Goal: Task Accomplishment & Management: Manage account settings

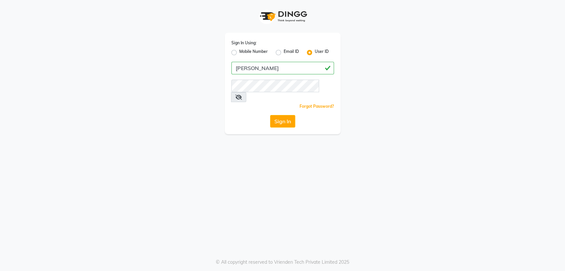
type input "[PERSON_NAME]"
click at [279, 115] on button "Sign In" at bounding box center [282, 121] width 25 height 13
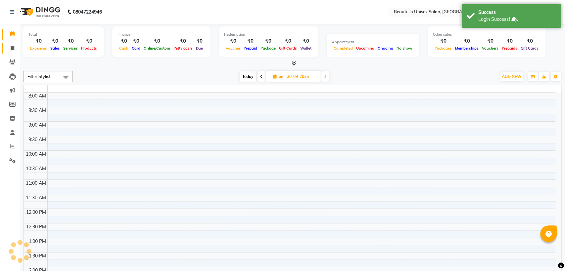
select select "en"
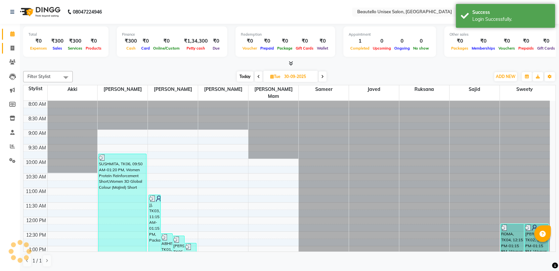
click at [11, 46] on icon at bounding box center [13, 48] width 4 height 5
select select "5051"
select select "service"
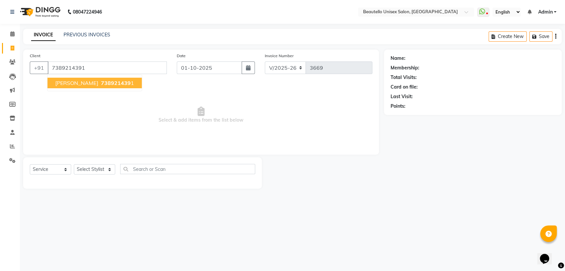
type input "7389214391"
click at [101, 80] on span "738921439" at bounding box center [116, 83] width 30 height 7
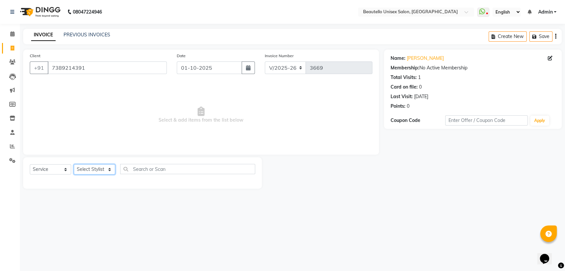
click at [99, 170] on select "Select Stylist Akki [PERSON_NAME] [PERSON_NAME] [PERSON_NAME] Sameer [PERSON_NA…" at bounding box center [94, 169] width 41 height 10
select select "63360"
click at [74, 164] on select "Select Stylist Akki [PERSON_NAME] [PERSON_NAME] [PERSON_NAME] Sameer [PERSON_NA…" at bounding box center [94, 169] width 41 height 10
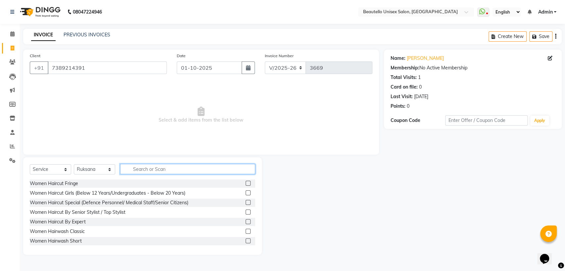
click at [153, 170] on input "text" at bounding box center [187, 169] width 135 height 10
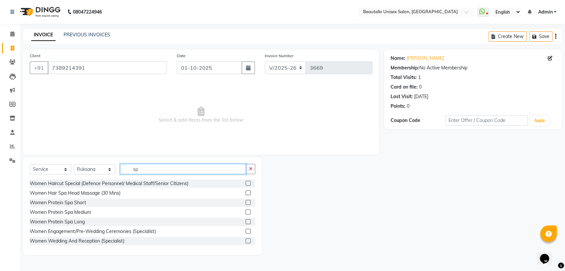
type input "s"
type input "cure"
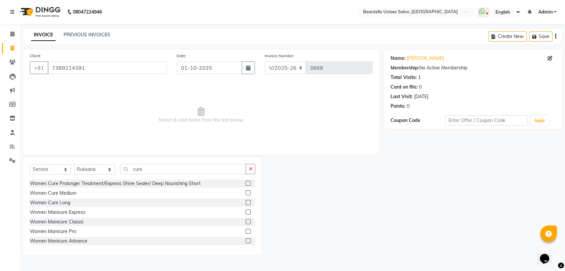
click at [245, 191] on label at bounding box center [247, 193] width 5 height 5
click at [245, 191] on input "checkbox" at bounding box center [247, 193] width 4 height 4
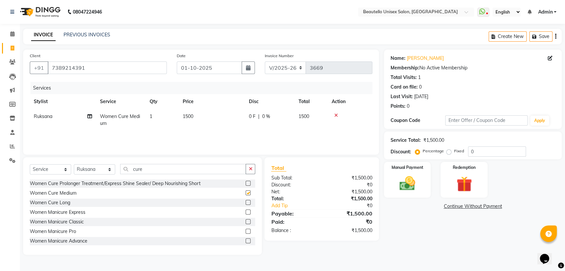
checkbox input "false"
click at [189, 117] on span "1500" at bounding box center [188, 116] width 11 height 6
select select "63360"
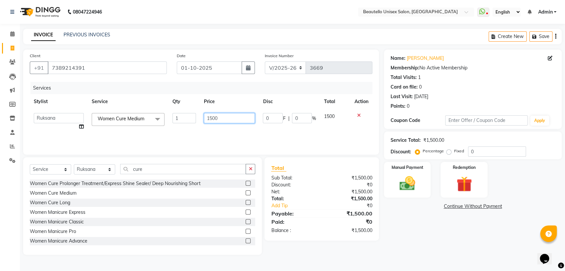
click at [211, 118] on input "1500" at bounding box center [229, 118] width 51 height 10
type input "1200"
click at [416, 186] on img at bounding box center [407, 183] width 26 height 19
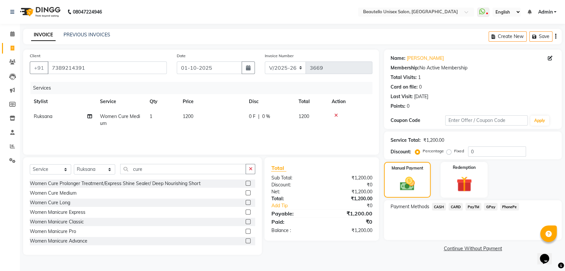
click at [439, 207] on span "CASH" at bounding box center [439, 207] width 14 height 8
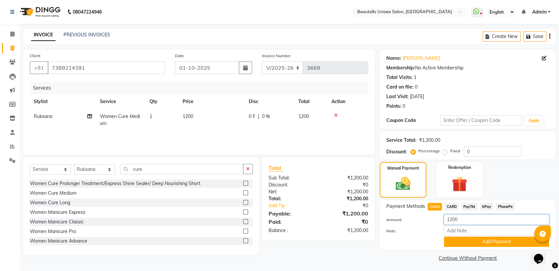
click at [452, 220] on input "1200" at bounding box center [496, 220] width 105 height 10
type input "1000"
click at [458, 242] on button "Add Payment" at bounding box center [496, 242] width 105 height 10
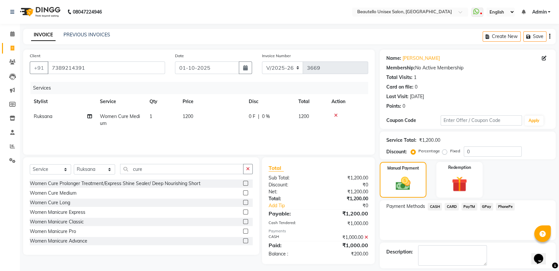
click at [469, 205] on span "PayTM" at bounding box center [469, 207] width 16 height 8
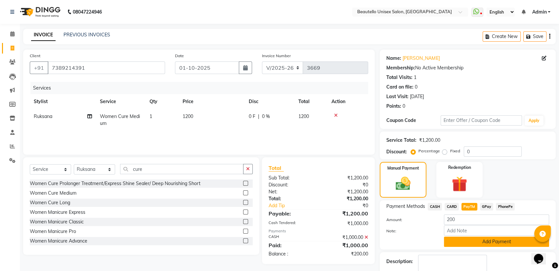
click at [461, 240] on button "Add Payment" at bounding box center [496, 242] width 105 height 10
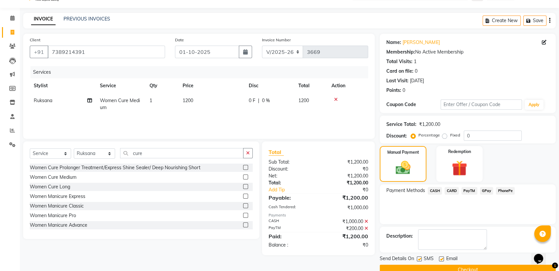
scroll to position [29, 0]
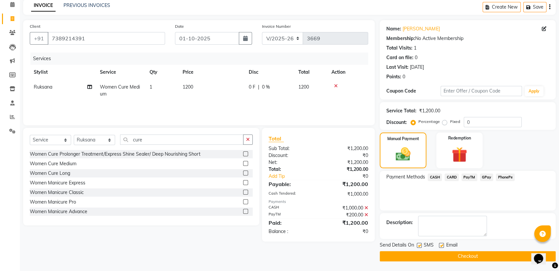
click at [418, 246] on label at bounding box center [419, 245] width 5 height 5
click at [418, 246] on input "checkbox" at bounding box center [419, 246] width 4 height 4
checkbox input "false"
click at [426, 257] on button "Checkout" at bounding box center [468, 256] width 176 height 10
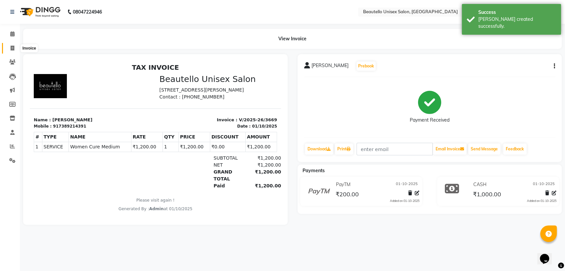
click at [14, 46] on icon at bounding box center [13, 48] width 4 height 5
select select "service"
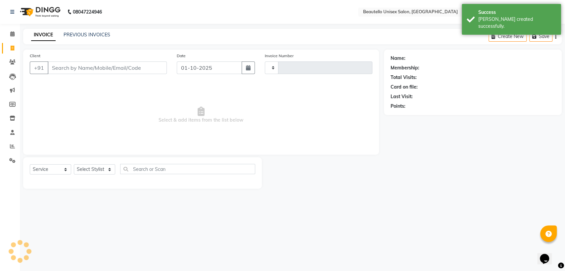
type input "3670"
select select "5051"
click at [72, 64] on input "Client" at bounding box center [107, 68] width 119 height 13
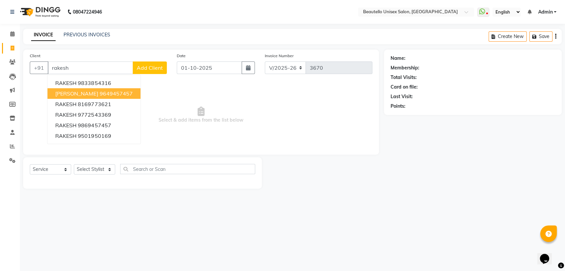
click at [78, 98] on button "[PERSON_NAME] 9649457457" at bounding box center [93, 93] width 93 height 11
type input "9649457457"
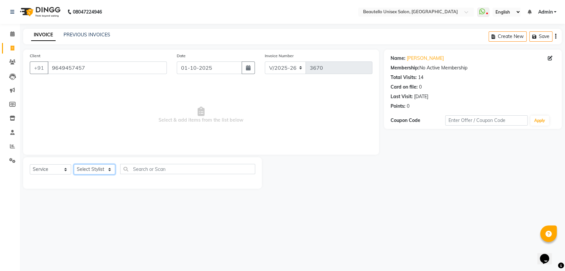
click at [91, 168] on select "Select Stylist Akki [PERSON_NAME] [PERSON_NAME] [PERSON_NAME] Sameer [PERSON_NA…" at bounding box center [94, 169] width 41 height 10
select select "31994"
click at [74, 164] on select "Select Stylist Akki [PERSON_NAME] [PERSON_NAME] [PERSON_NAME] Sameer [PERSON_NA…" at bounding box center [94, 169] width 41 height 10
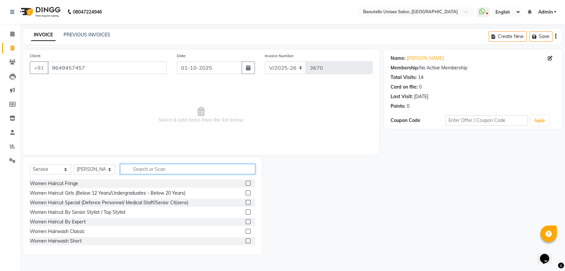
click at [155, 166] on input "text" at bounding box center [187, 169] width 135 height 10
type input "hairc"
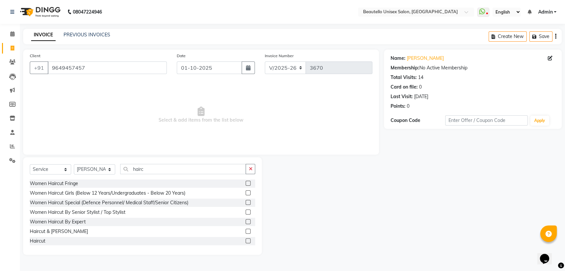
click at [245, 233] on label at bounding box center [247, 231] width 5 height 5
click at [245, 233] on input "checkbox" at bounding box center [247, 232] width 4 height 4
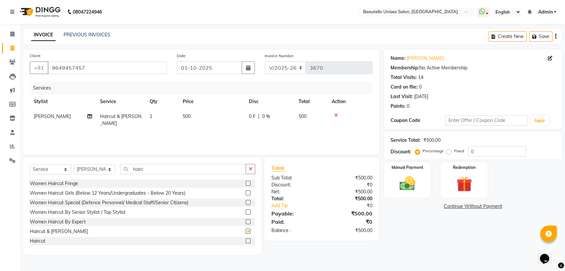
checkbox input "false"
click at [186, 115] on span "500" at bounding box center [187, 116] width 8 height 6
select select "31994"
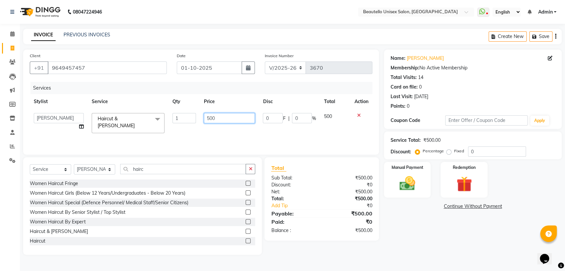
click at [209, 117] on input "500" at bounding box center [229, 118] width 51 height 10
type input "600"
click at [387, 185] on div "Manual Payment" at bounding box center [407, 179] width 49 height 37
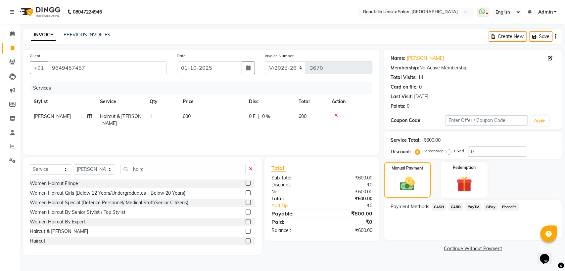
click at [469, 206] on span "PayTM" at bounding box center [473, 207] width 16 height 8
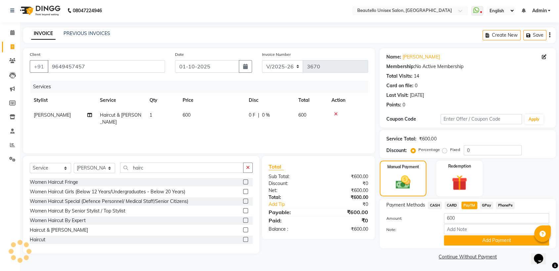
scroll to position [2, 0]
click at [461, 242] on button "Add Payment" at bounding box center [496, 240] width 105 height 10
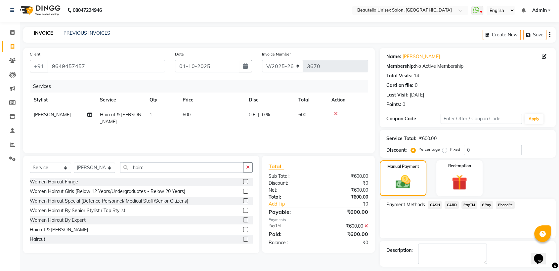
scroll to position [29, 0]
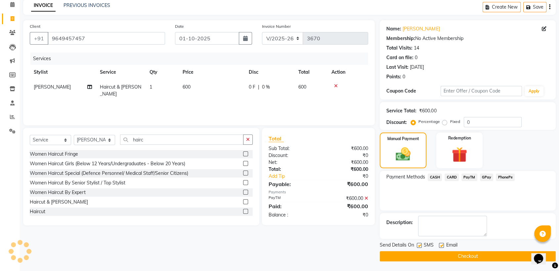
click at [418, 244] on label at bounding box center [419, 245] width 5 height 5
click at [418, 244] on input "checkbox" at bounding box center [419, 246] width 4 height 4
checkbox input "false"
click at [423, 255] on button "Checkout" at bounding box center [468, 256] width 176 height 10
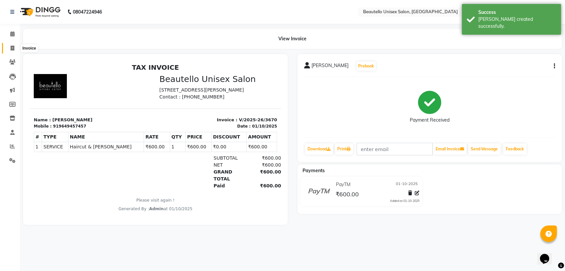
click at [15, 47] on span at bounding box center [13, 49] width 12 height 8
select select "5051"
select select "service"
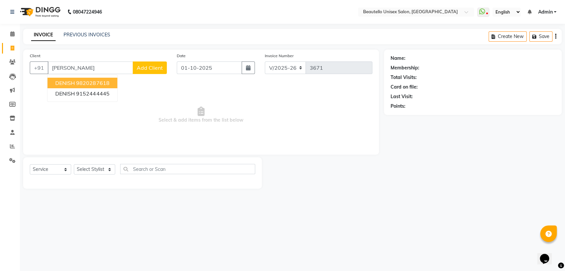
click at [66, 83] on span "DENISH" at bounding box center [65, 83] width 20 height 7
type input "9820287618"
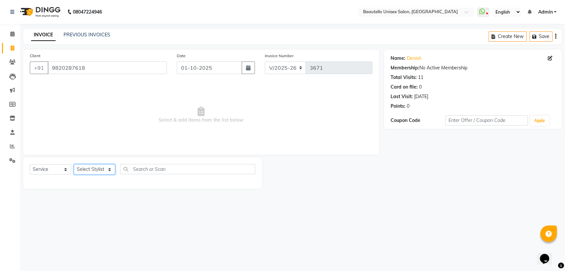
click at [99, 167] on select "Select Stylist Akki [PERSON_NAME] [PERSON_NAME] [PERSON_NAME] Sameer [PERSON_NA…" at bounding box center [94, 169] width 41 height 10
select select "31995"
click at [74, 164] on select "Select Stylist Akki [PERSON_NAME] [PERSON_NAME] [PERSON_NAME] Sameer [PERSON_NA…" at bounding box center [94, 169] width 41 height 10
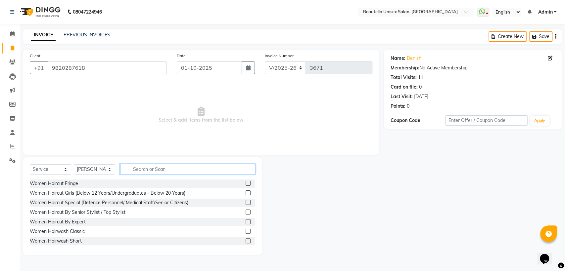
click at [155, 170] on input "text" at bounding box center [187, 169] width 135 height 10
type input "hairc"
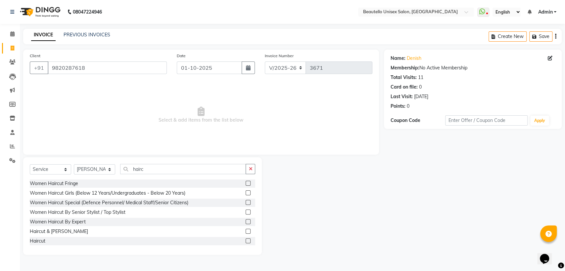
click at [245, 240] on label at bounding box center [247, 241] width 5 height 5
click at [245, 240] on input "checkbox" at bounding box center [247, 241] width 4 height 4
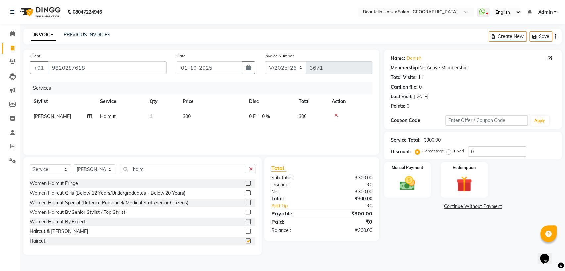
checkbox input "false"
click at [149, 171] on input "hairc" at bounding box center [183, 169] width 126 height 10
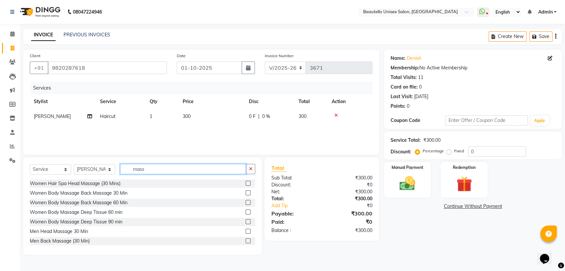
type input "mass"
click at [245, 231] on label at bounding box center [247, 231] width 5 height 5
click at [245, 231] on input "checkbox" at bounding box center [247, 232] width 4 height 4
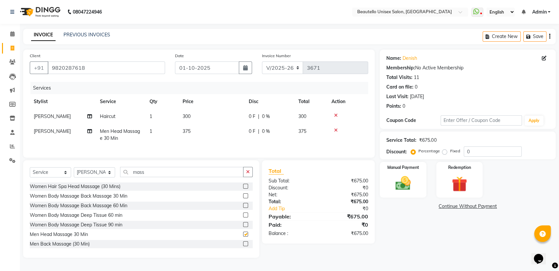
checkbox input "false"
click at [195, 131] on td "375" at bounding box center [212, 135] width 66 height 22
select select "31995"
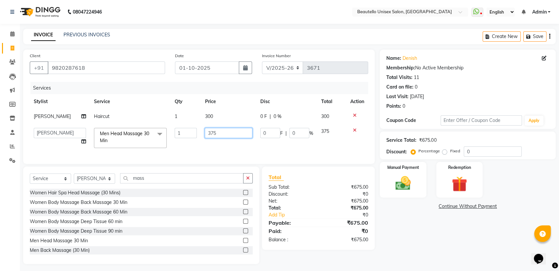
click at [218, 130] on input "375" at bounding box center [229, 133] width 48 height 10
type input "300"
click at [100, 189] on div "Select Service Product Membership Package Voucher Prepaid Gift Card Select Styl…" at bounding box center [141, 216] width 236 height 98
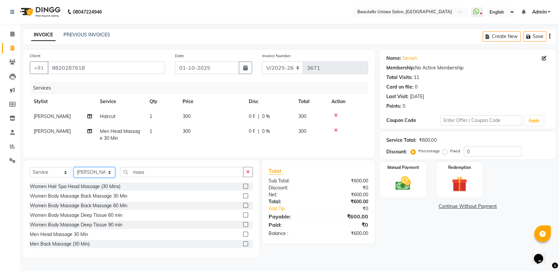
select select "87452"
click at [74, 173] on select "Select Stylist Akki [PERSON_NAME] [PERSON_NAME] [PERSON_NAME] Sameer [PERSON_NA…" at bounding box center [94, 172] width 41 height 10
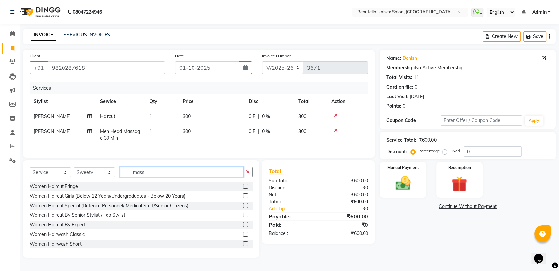
click at [145, 175] on input "mass" at bounding box center [181, 172] width 123 height 10
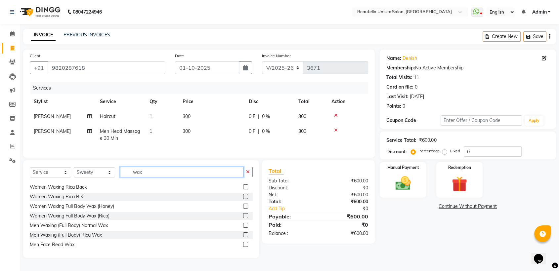
scroll to position [269, 0]
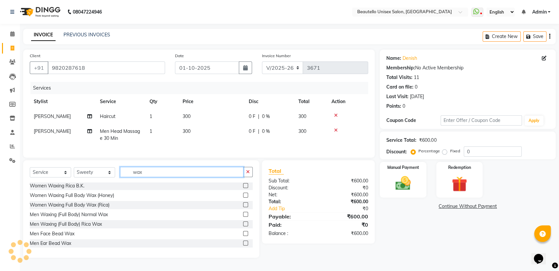
type input "wax"
click at [243, 236] on label at bounding box center [245, 233] width 5 height 5
click at [243, 236] on input "checkbox" at bounding box center [245, 234] width 4 height 4
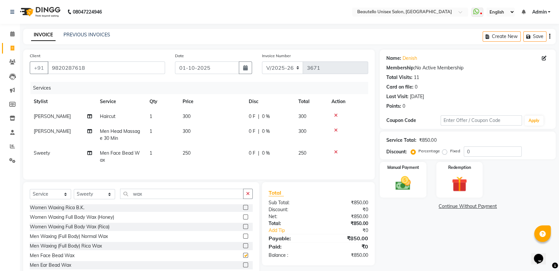
checkbox input "false"
click at [190, 153] on span "250" at bounding box center [187, 153] width 8 height 6
select select "87452"
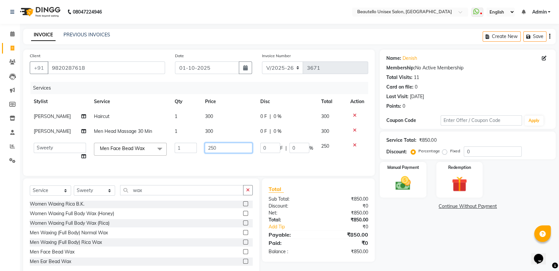
click at [211, 147] on input "250" at bounding box center [229, 148] width 48 height 10
type input "300"
click at [403, 177] on img at bounding box center [403, 183] width 26 height 19
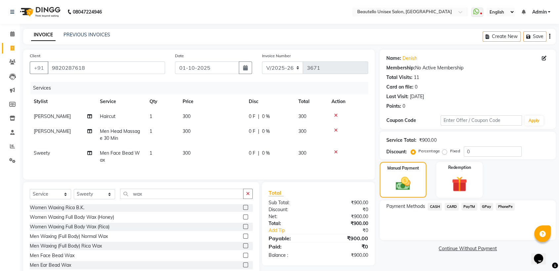
click at [184, 152] on span "300" at bounding box center [187, 153] width 8 height 6
select select "87452"
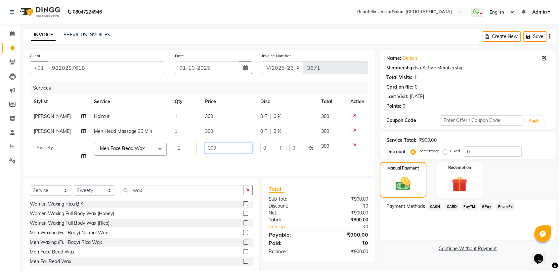
click at [206, 147] on input "300" at bounding box center [229, 148] width 48 height 10
type input "200"
click at [436, 205] on span "CASH" at bounding box center [435, 207] width 14 height 8
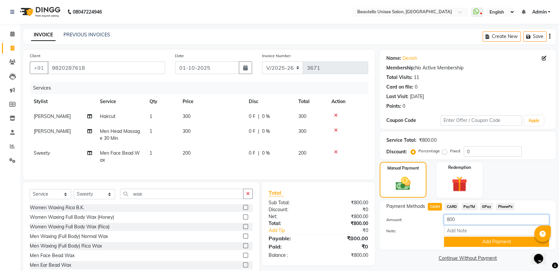
click at [449, 218] on input "800" at bounding box center [496, 220] width 105 height 10
type input "500"
click at [459, 239] on button "Add Payment" at bounding box center [496, 242] width 105 height 10
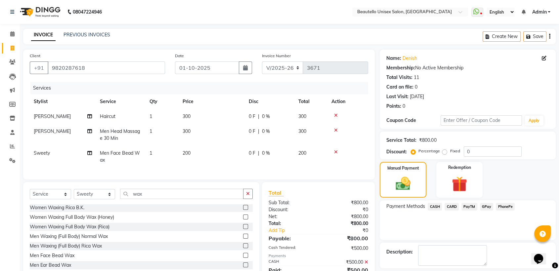
click at [466, 204] on span "PayTM" at bounding box center [469, 207] width 16 height 8
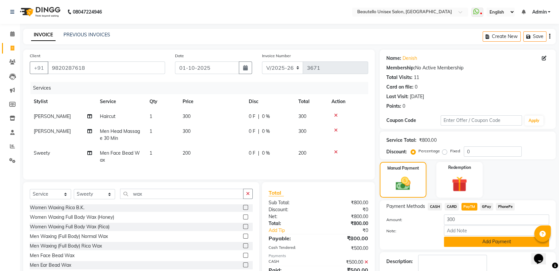
click at [459, 240] on button "Add Payment" at bounding box center [496, 242] width 105 height 10
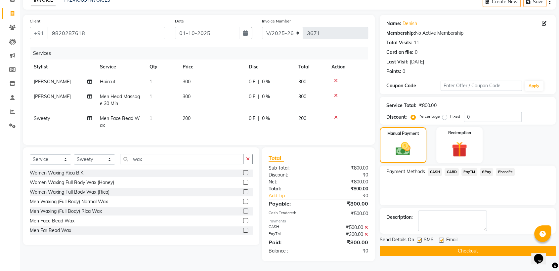
scroll to position [40, 0]
click at [418, 238] on label at bounding box center [419, 240] width 5 height 5
click at [418, 239] on input "checkbox" at bounding box center [419, 241] width 4 height 4
checkbox input "false"
click at [426, 246] on button "Checkout" at bounding box center [468, 251] width 176 height 10
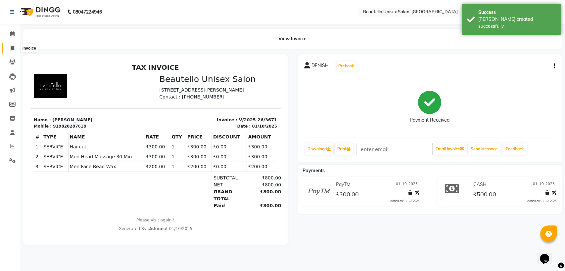
click at [11, 49] on icon at bounding box center [13, 48] width 4 height 5
select select "5051"
select select "service"
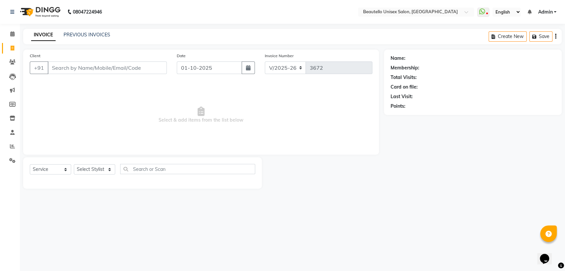
click at [92, 72] on input "Client" at bounding box center [107, 68] width 119 height 13
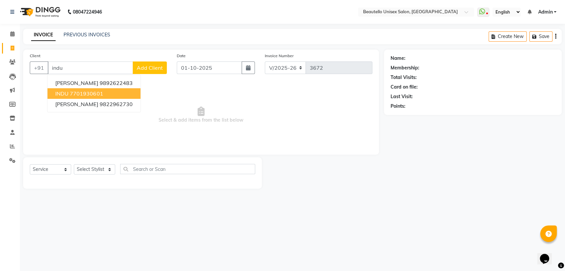
click at [98, 94] on ngb-highlight "7701930601" at bounding box center [86, 93] width 33 height 7
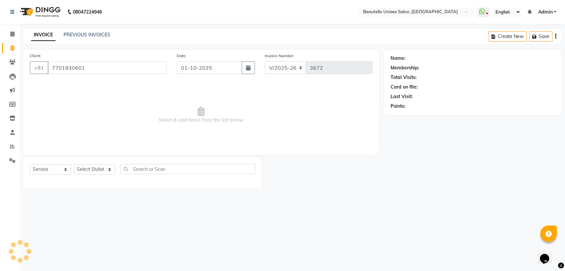
type input "7701930601"
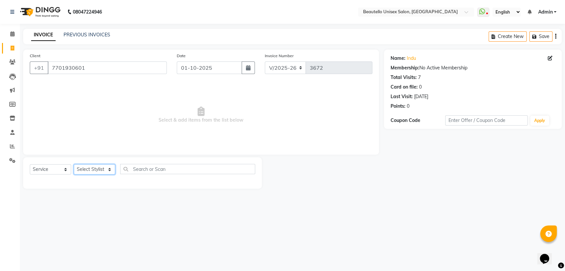
click at [82, 168] on select "Select Stylist Akki [PERSON_NAME] [PERSON_NAME] [PERSON_NAME] Sameer [PERSON_NA…" at bounding box center [94, 169] width 41 height 10
select select "32522"
click at [74, 164] on select "Select Stylist Akki [PERSON_NAME] [PERSON_NAME] [PERSON_NAME] Sameer [PERSON_NA…" at bounding box center [94, 169] width 41 height 10
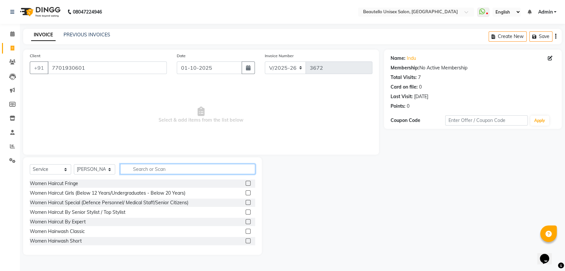
click at [143, 167] on input "text" at bounding box center [187, 169] width 135 height 10
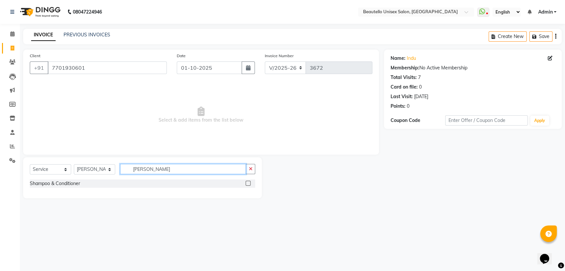
type input "[PERSON_NAME]"
click at [248, 184] on label at bounding box center [247, 183] width 5 height 5
click at [248, 184] on input "checkbox" at bounding box center [247, 184] width 4 height 4
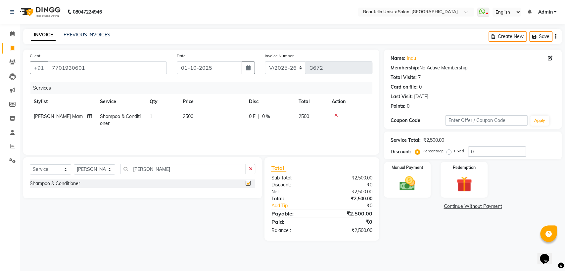
checkbox input "false"
click at [186, 116] on span "2500" at bounding box center [188, 116] width 11 height 6
select select "32522"
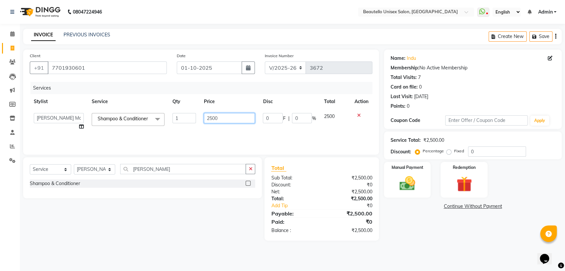
click at [208, 117] on input "2500" at bounding box center [229, 118] width 51 height 10
type input "1500"
click at [99, 168] on select "Select Stylist Akki [PERSON_NAME] [PERSON_NAME] [PERSON_NAME] Sameer [PERSON_NA…" at bounding box center [94, 169] width 41 height 10
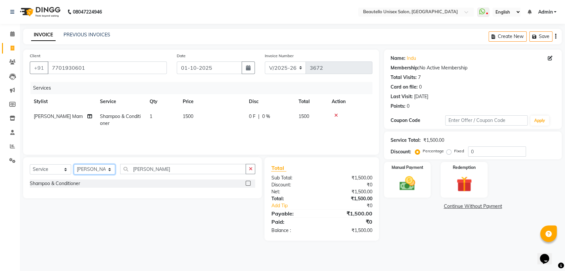
select select "87452"
click at [74, 164] on select "Select Stylist Akki [PERSON_NAME] [PERSON_NAME] [PERSON_NAME] Sameer [PERSON_NA…" at bounding box center [94, 169] width 41 height 10
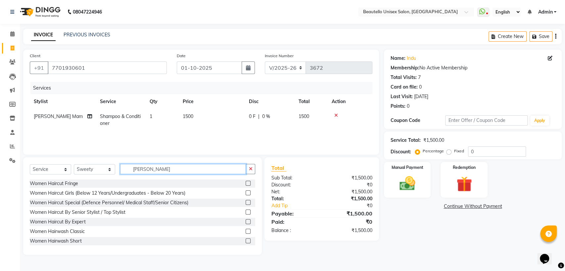
click at [146, 168] on input "[PERSON_NAME]" at bounding box center [183, 169] width 126 height 10
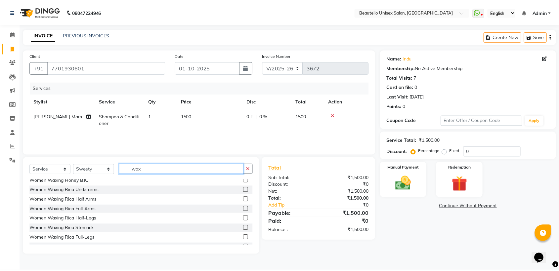
scroll to position [184, 0]
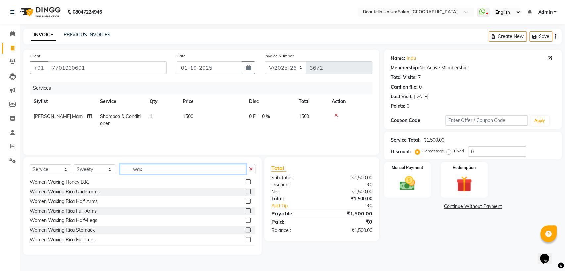
type input "wax"
click at [245, 210] on label at bounding box center [247, 210] width 5 height 5
click at [245, 210] on input "checkbox" at bounding box center [247, 211] width 4 height 4
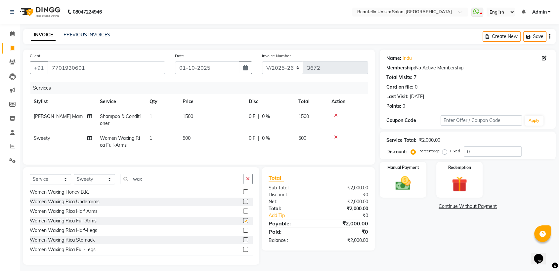
checkbox input "false"
click at [185, 138] on span "500" at bounding box center [187, 138] width 8 height 6
select select "87452"
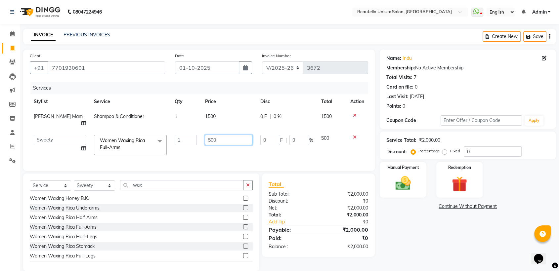
click at [208, 135] on input "500" at bounding box center [229, 140] width 48 height 10
type input "300"
click at [101, 183] on select "Select Stylist Akki [PERSON_NAME] [PERSON_NAME] [PERSON_NAME] Sameer [PERSON_NA…" at bounding box center [94, 186] width 41 height 10
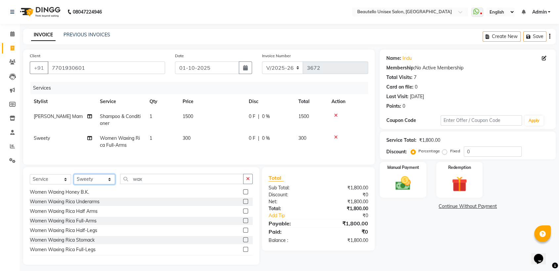
select select "31994"
click at [74, 180] on select "Select Stylist Akki [PERSON_NAME] [PERSON_NAME] [PERSON_NAME] Sameer [PERSON_NA…" at bounding box center [94, 179] width 41 height 10
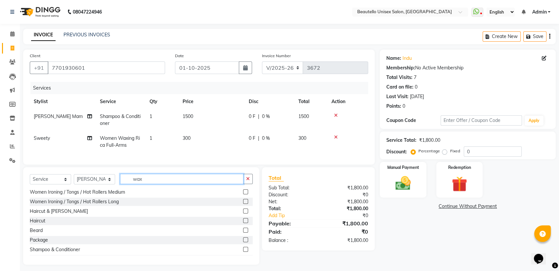
click at [138, 184] on input "wax" at bounding box center [181, 179] width 123 height 10
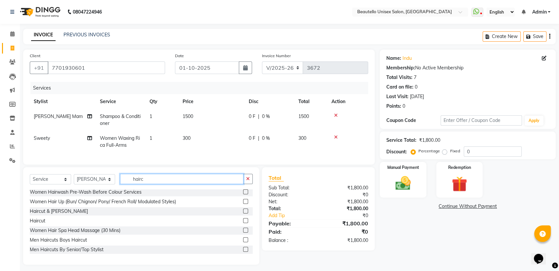
scroll to position [30, 0]
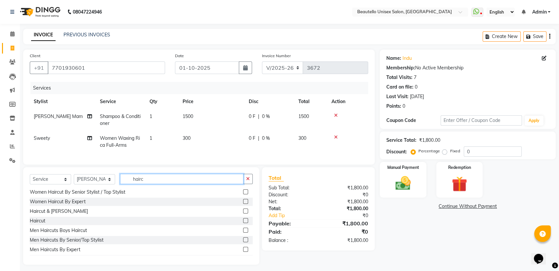
type input "hairc"
click at [243, 195] on label at bounding box center [245, 192] width 5 height 5
click at [243, 195] on input "checkbox" at bounding box center [245, 192] width 4 height 4
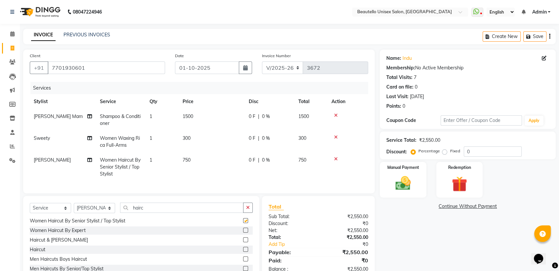
checkbox input "false"
click at [190, 161] on span "750" at bounding box center [187, 160] width 8 height 6
select select "31994"
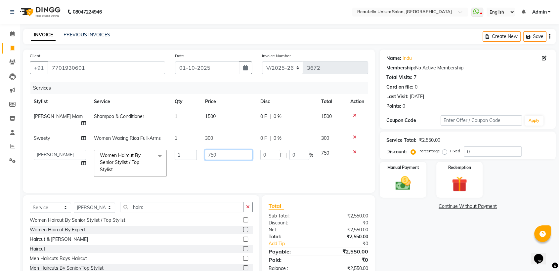
click at [211, 150] on input "750" at bounding box center [229, 155] width 48 height 10
type input "300"
click at [103, 206] on div "Select Service Product Membership Package Voucher Prepaid Gift Card Select Styl…" at bounding box center [141, 245] width 236 height 98
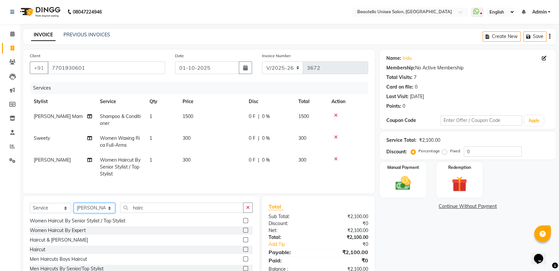
select select "87452"
click at [74, 209] on select "Select Stylist Akki [PERSON_NAME] [PERSON_NAME] [PERSON_NAME] Sameer [PERSON_NA…" at bounding box center [94, 208] width 41 height 10
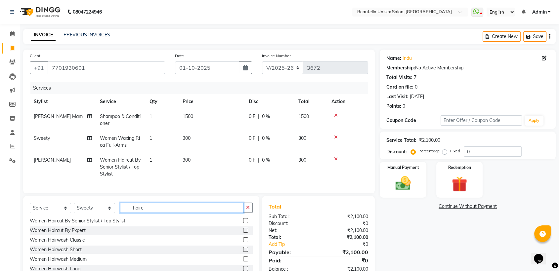
click at [138, 212] on input "hairc" at bounding box center [181, 208] width 123 height 10
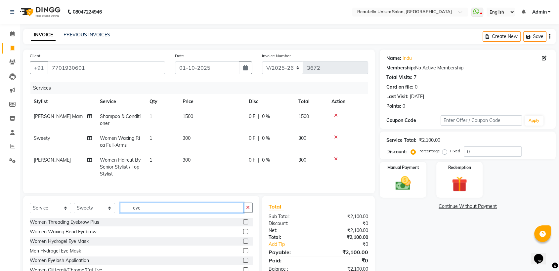
type input "eye"
click at [245, 225] on label at bounding box center [245, 222] width 5 height 5
click at [245, 225] on input "checkbox" at bounding box center [245, 222] width 4 height 4
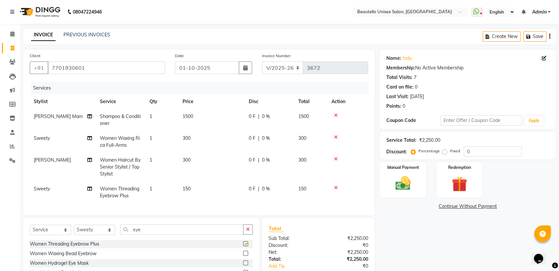
checkbox input "false"
click at [187, 187] on span "150" at bounding box center [187, 189] width 8 height 6
select select "87452"
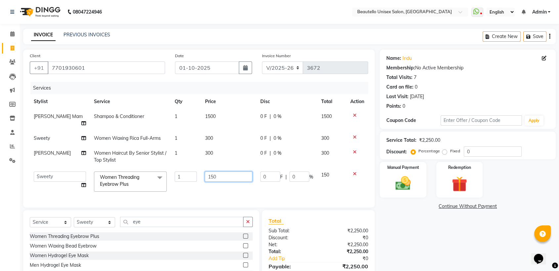
click at [212, 172] on input "150" at bounding box center [229, 177] width 48 height 10
type input "100"
click at [405, 181] on img at bounding box center [403, 183] width 26 height 19
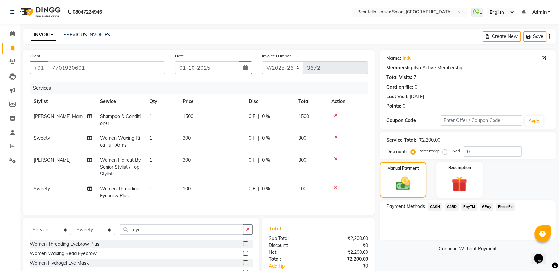
click at [467, 208] on span "PayTM" at bounding box center [469, 207] width 16 height 8
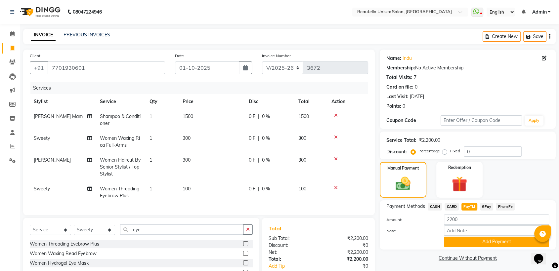
scroll to position [51, 0]
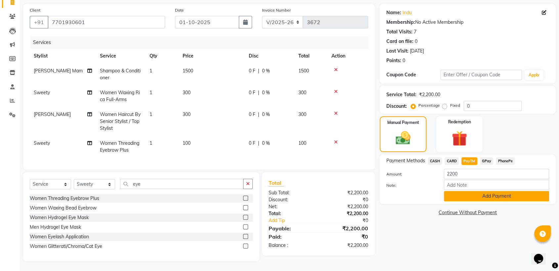
click at [470, 191] on button "Add Payment" at bounding box center [496, 196] width 105 height 10
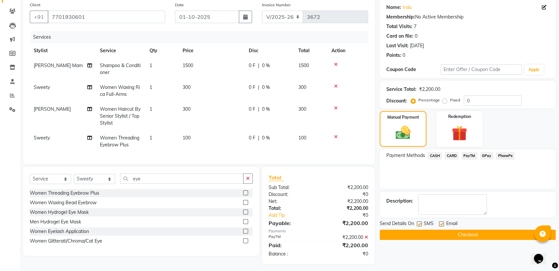
scroll to position [59, 0]
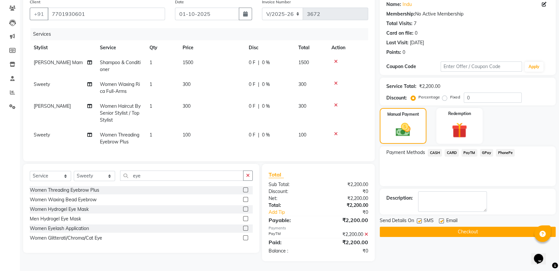
click at [419, 219] on label at bounding box center [419, 221] width 5 height 5
click at [419, 219] on input "checkbox" at bounding box center [419, 221] width 4 height 4
checkbox input "false"
click at [426, 227] on button "Checkout" at bounding box center [468, 232] width 176 height 10
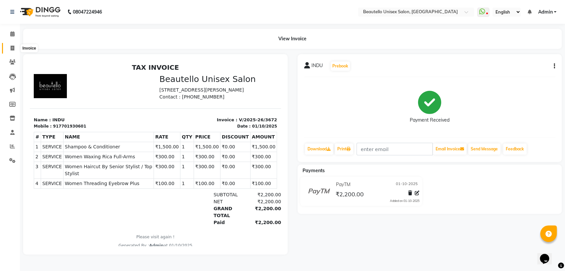
click at [17, 48] on span at bounding box center [13, 49] width 12 height 8
select select "5051"
select select "service"
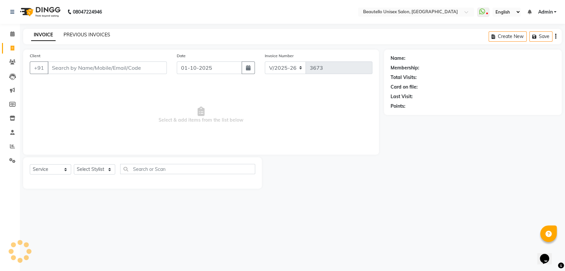
click at [75, 35] on link "PREVIOUS INVOICES" at bounding box center [87, 35] width 47 height 6
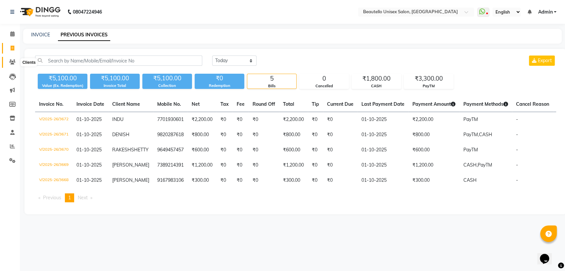
click at [9, 59] on span at bounding box center [13, 63] width 12 height 8
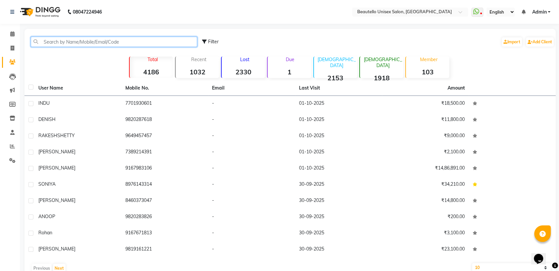
click at [66, 42] on input "text" at bounding box center [114, 42] width 166 height 10
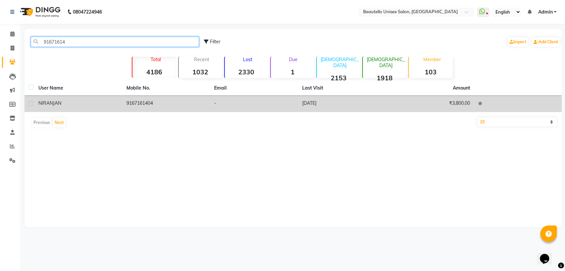
type input "91671614"
click at [156, 105] on td "9167161404" at bounding box center [166, 104] width 88 height 16
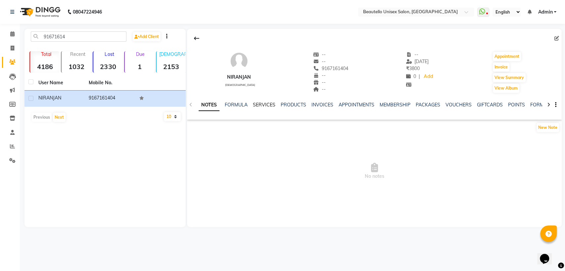
click at [258, 105] on link "SERVICES" at bounding box center [264, 105] width 22 height 6
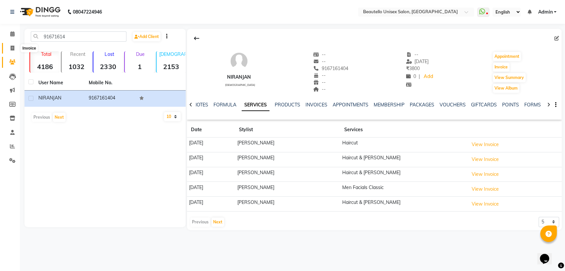
click at [13, 47] on icon at bounding box center [13, 48] width 4 height 5
select select "service"
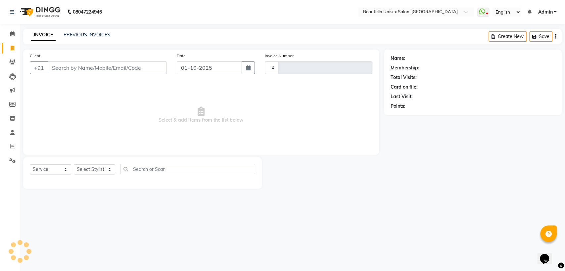
type input "3673"
select select "5051"
click at [74, 67] on input "Client" at bounding box center [107, 68] width 119 height 13
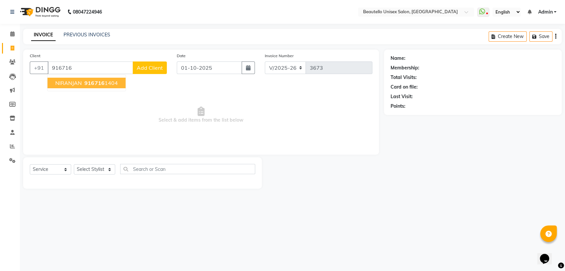
click at [73, 83] on span "NIRANJAN" at bounding box center [68, 83] width 26 height 7
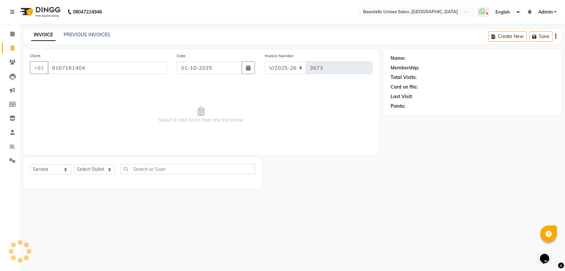
type input "9167161404"
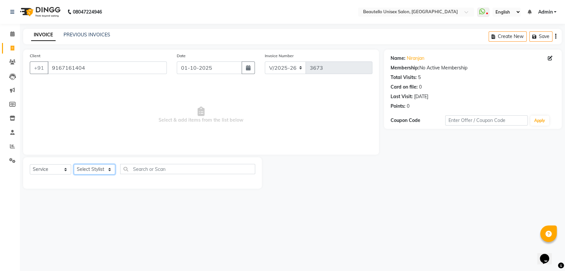
click at [98, 170] on select "Select Stylist Akki [PERSON_NAME] [PERSON_NAME] [PERSON_NAME] Sameer [PERSON_NA…" at bounding box center [94, 169] width 41 height 10
select select "31995"
click at [74, 164] on select "Select Stylist Akki [PERSON_NAME] [PERSON_NAME] [PERSON_NAME] Sameer [PERSON_NA…" at bounding box center [94, 169] width 41 height 10
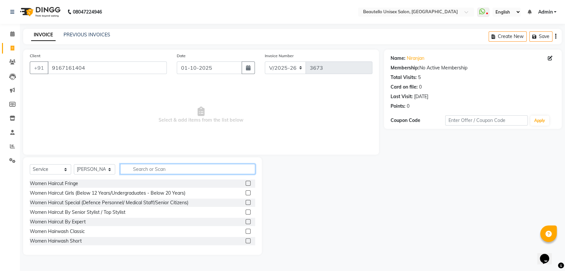
click at [147, 167] on input "text" at bounding box center [187, 169] width 135 height 10
type input "hairc"
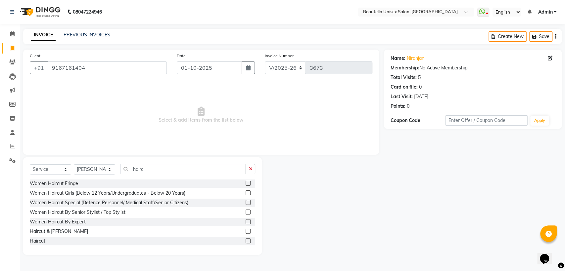
click at [245, 239] on label at bounding box center [247, 241] width 5 height 5
click at [245, 239] on input "checkbox" at bounding box center [247, 241] width 4 height 4
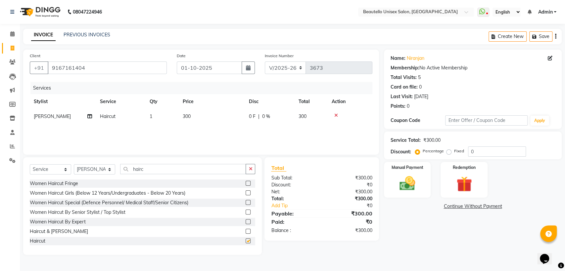
checkbox input "false"
click at [404, 181] on img at bounding box center [407, 183] width 26 height 19
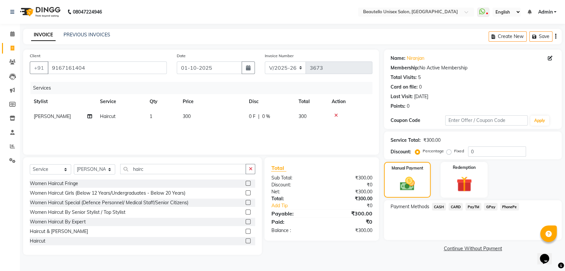
click at [470, 204] on span "PayTM" at bounding box center [473, 207] width 16 height 8
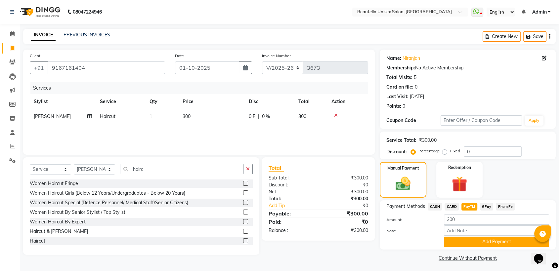
scroll to position [2, 0]
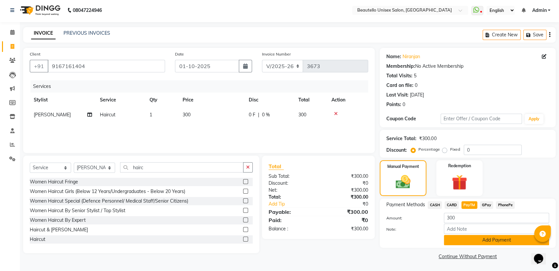
click at [456, 239] on button "Add Payment" at bounding box center [496, 240] width 105 height 10
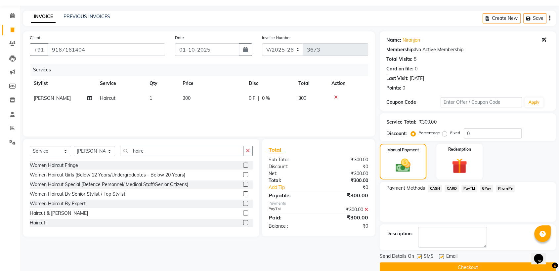
scroll to position [29, 0]
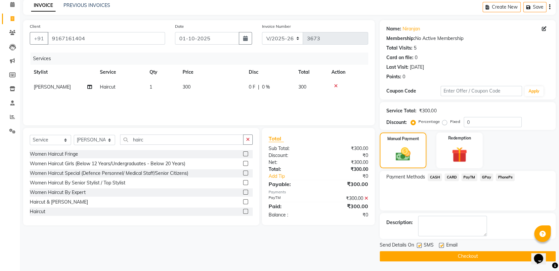
click at [419, 245] on label at bounding box center [419, 245] width 5 height 5
click at [419, 245] on input "checkbox" at bounding box center [419, 246] width 4 height 4
checkbox input "false"
click at [430, 256] on button "Checkout" at bounding box center [468, 256] width 176 height 10
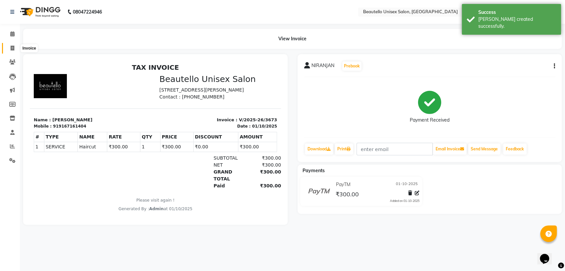
click at [14, 48] on icon at bounding box center [13, 48] width 4 height 5
select select "5051"
select select "service"
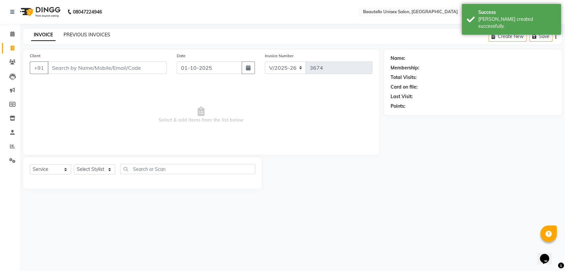
click at [74, 37] on link "PREVIOUS INVOICES" at bounding box center [87, 35] width 47 height 6
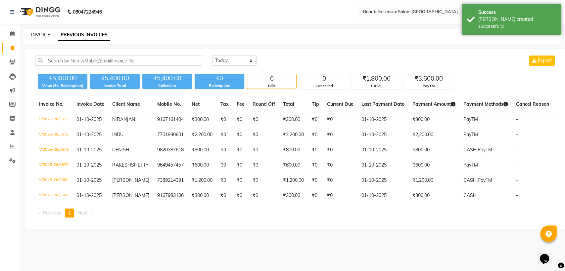
click at [43, 34] on link "INVOICE" at bounding box center [40, 35] width 19 height 6
select select "5051"
select select "service"
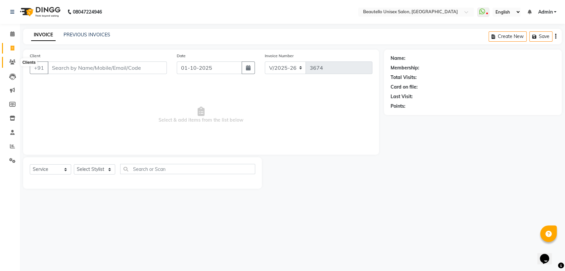
click at [13, 59] on span at bounding box center [13, 63] width 12 height 8
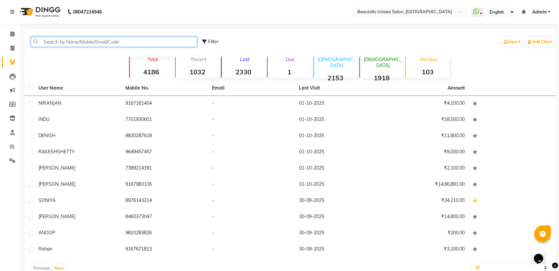
click at [65, 41] on input "text" at bounding box center [114, 42] width 166 height 10
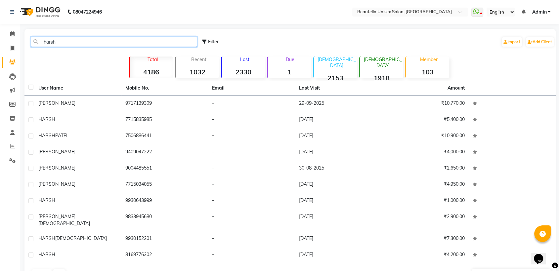
click at [86, 39] on input "harsh" at bounding box center [114, 42] width 166 height 10
type input "h"
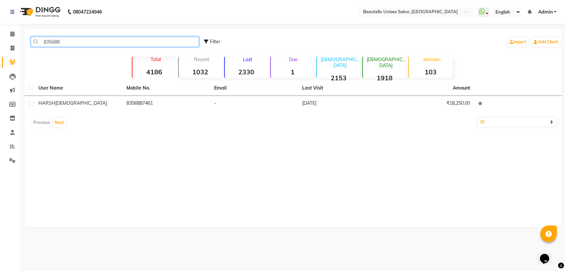
type input "835688"
click at [173, 103] on td "8356887461" at bounding box center [166, 104] width 88 height 16
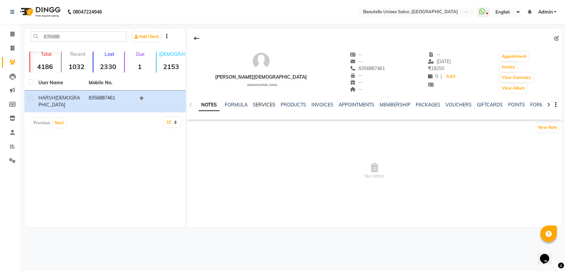
click at [267, 105] on link "SERVICES" at bounding box center [264, 105] width 22 height 6
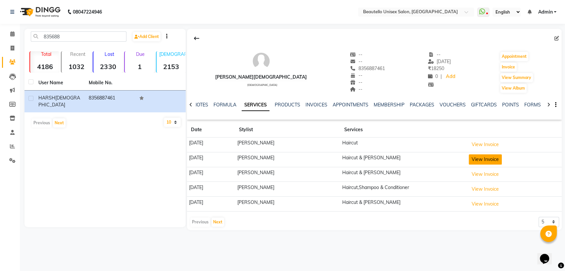
click at [479, 160] on button "View Invoice" at bounding box center [484, 159] width 33 height 10
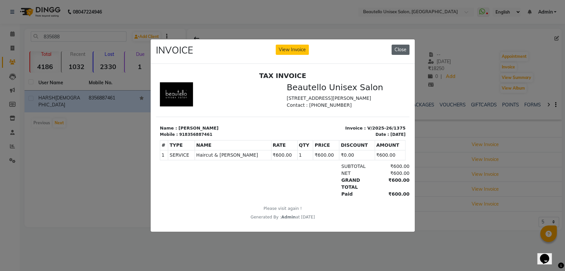
click at [398, 47] on button "Close" at bounding box center [400, 50] width 18 height 10
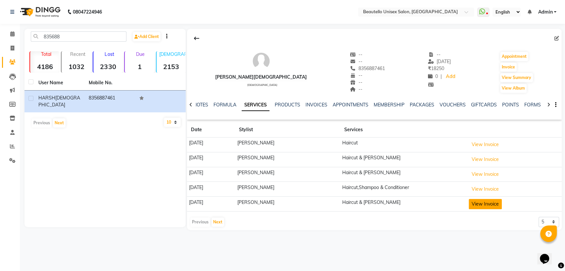
click at [472, 206] on button "View Invoice" at bounding box center [484, 204] width 33 height 10
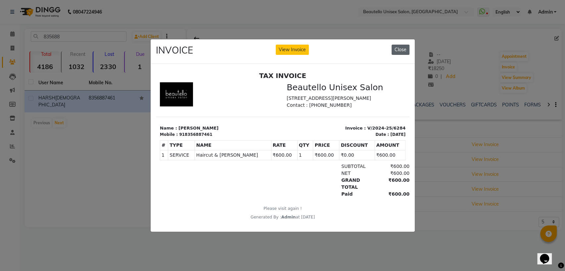
click at [396, 49] on button "Close" at bounding box center [400, 50] width 18 height 10
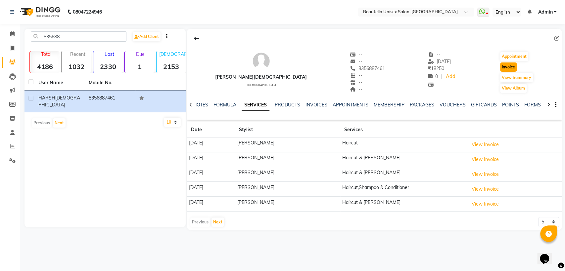
click at [500, 64] on button "Invoice" at bounding box center [508, 67] width 17 height 9
select select "5051"
select select "service"
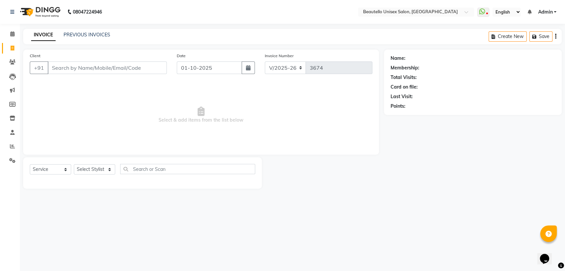
type input "8356887461"
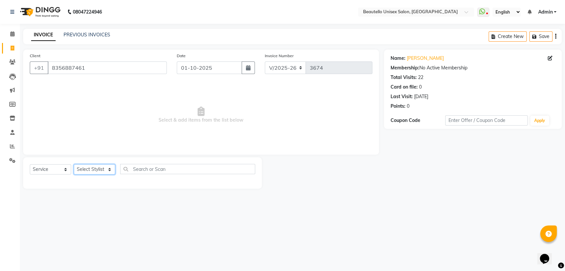
click at [95, 170] on select "Select Stylist Akki [PERSON_NAME] [PERSON_NAME] [PERSON_NAME] Sameer [PERSON_NA…" at bounding box center [94, 169] width 41 height 10
select select "31994"
click at [74, 164] on select "Select Stylist Akki [PERSON_NAME] [PERSON_NAME] [PERSON_NAME] Sameer [PERSON_NA…" at bounding box center [94, 169] width 41 height 10
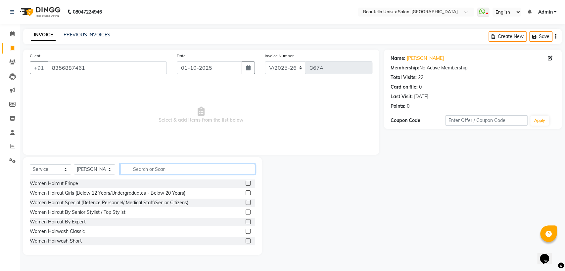
click at [145, 166] on input "text" at bounding box center [187, 169] width 135 height 10
type input "hairc"
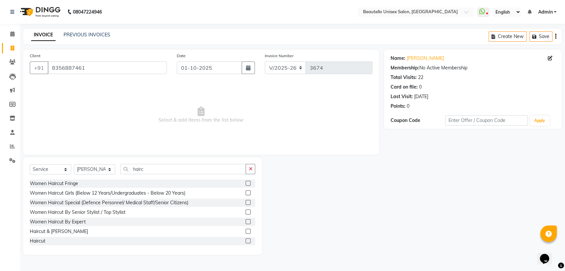
click at [245, 229] on label at bounding box center [247, 231] width 5 height 5
click at [245, 230] on input "checkbox" at bounding box center [247, 232] width 4 height 4
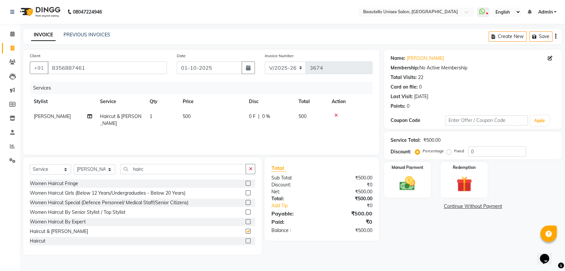
checkbox input "false"
click at [187, 115] on span "500" at bounding box center [187, 116] width 8 height 6
select select "31994"
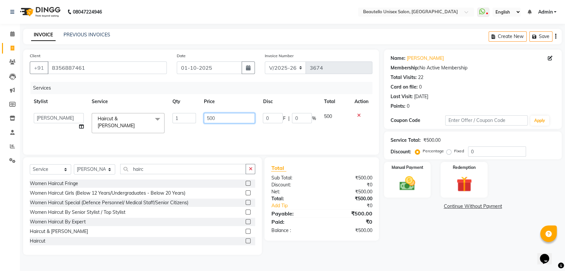
click at [210, 117] on input "500" at bounding box center [229, 118] width 51 height 10
type input "600"
click at [410, 180] on img at bounding box center [407, 183] width 26 height 19
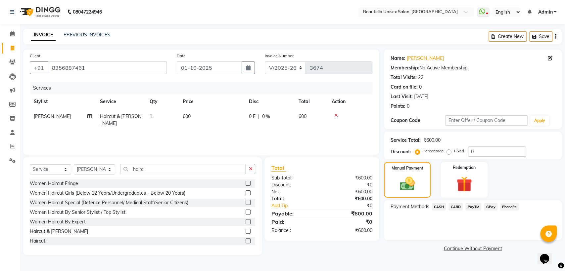
click at [471, 205] on span "PayTM" at bounding box center [473, 207] width 16 height 8
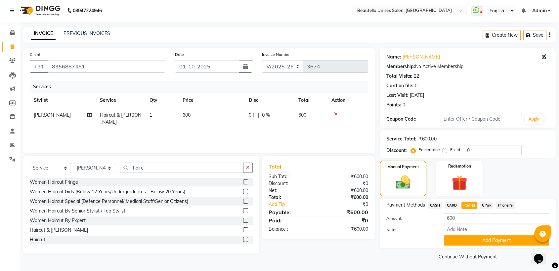
scroll to position [2, 0]
click at [463, 240] on button "Add Payment" at bounding box center [496, 240] width 105 height 10
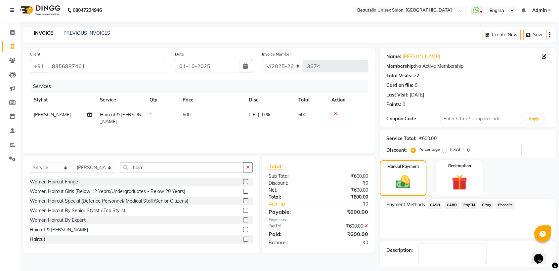
scroll to position [29, 0]
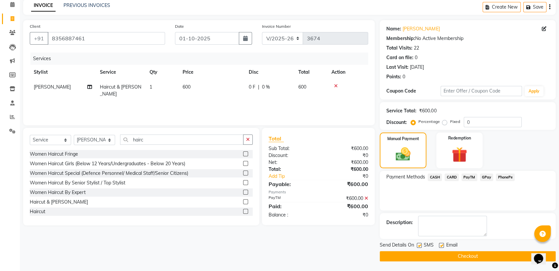
click at [420, 246] on label at bounding box center [419, 245] width 5 height 5
click at [420, 246] on input "checkbox" at bounding box center [419, 246] width 4 height 4
checkbox input "false"
click at [426, 255] on button "Checkout" at bounding box center [468, 256] width 176 height 10
